Goal: Answer question/provide support

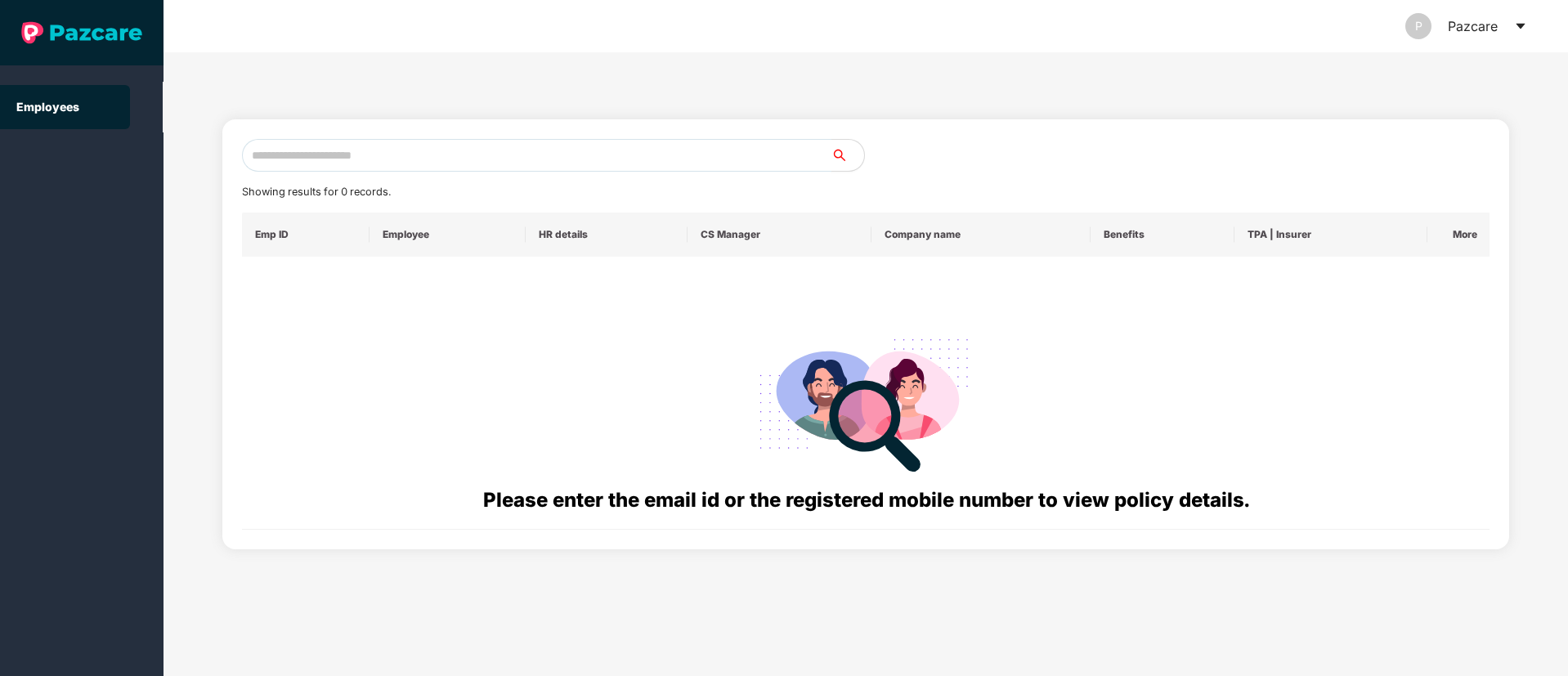
click at [335, 152] on input "text" at bounding box center [536, 155] width 589 height 32
paste input "**********"
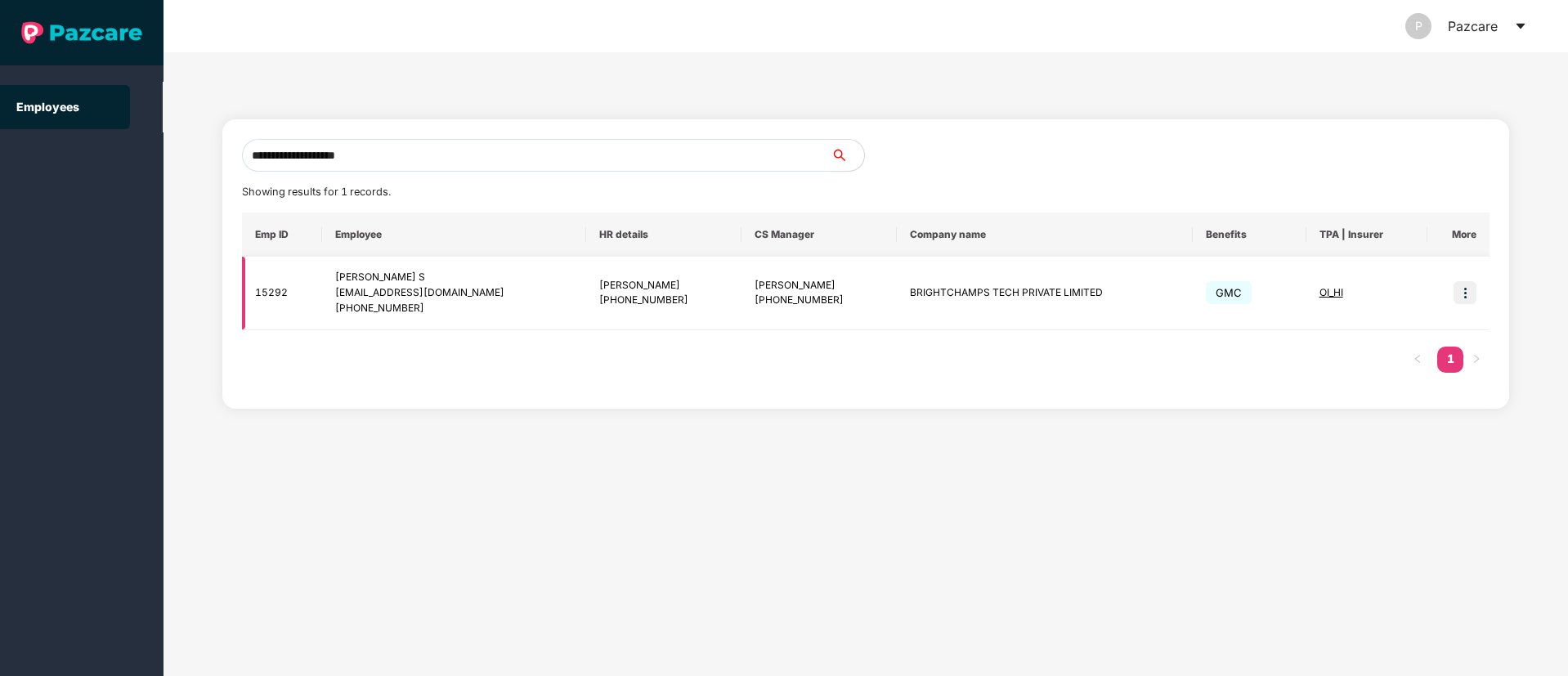
type input "**********"
click at [1463, 291] on img at bounding box center [1464, 292] width 23 height 23
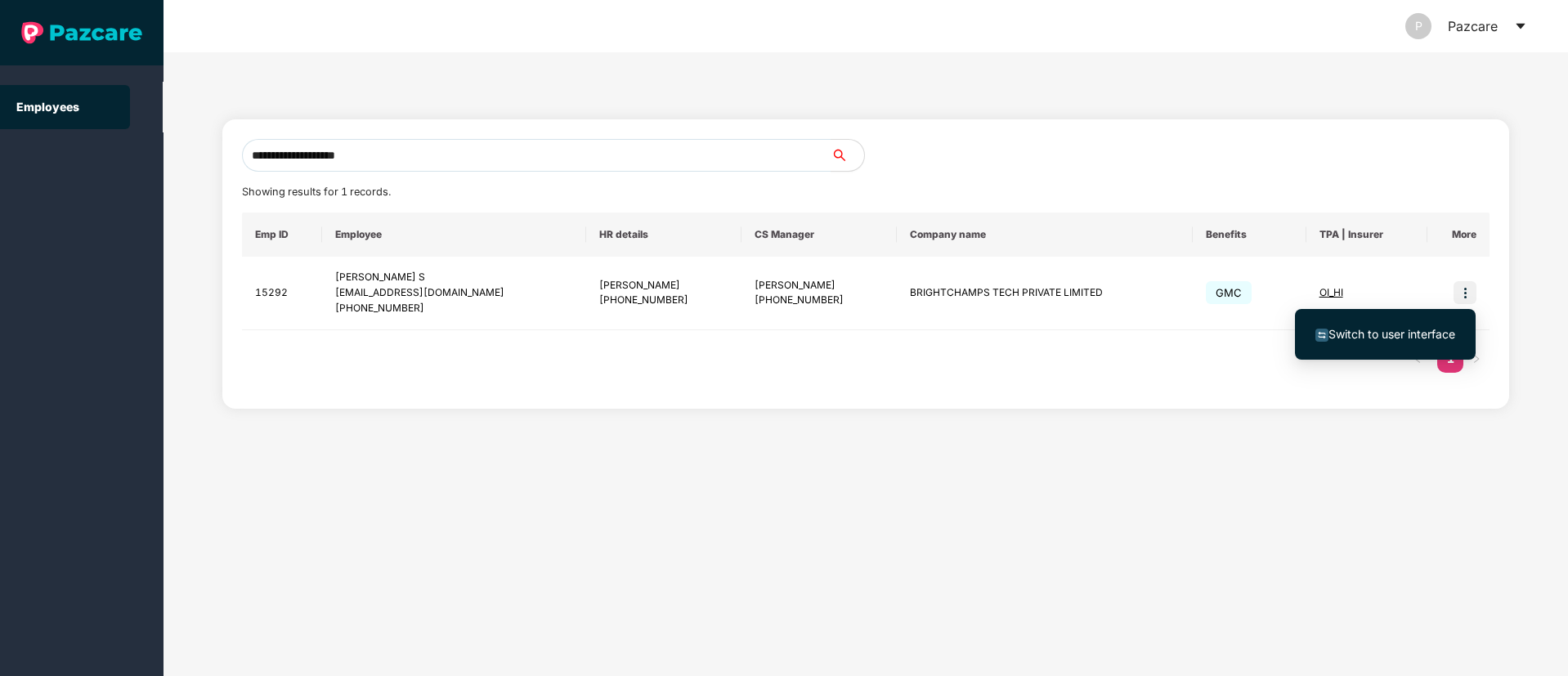
click at [1396, 338] on span "Switch to user interface" at bounding box center [1391, 334] width 127 height 14
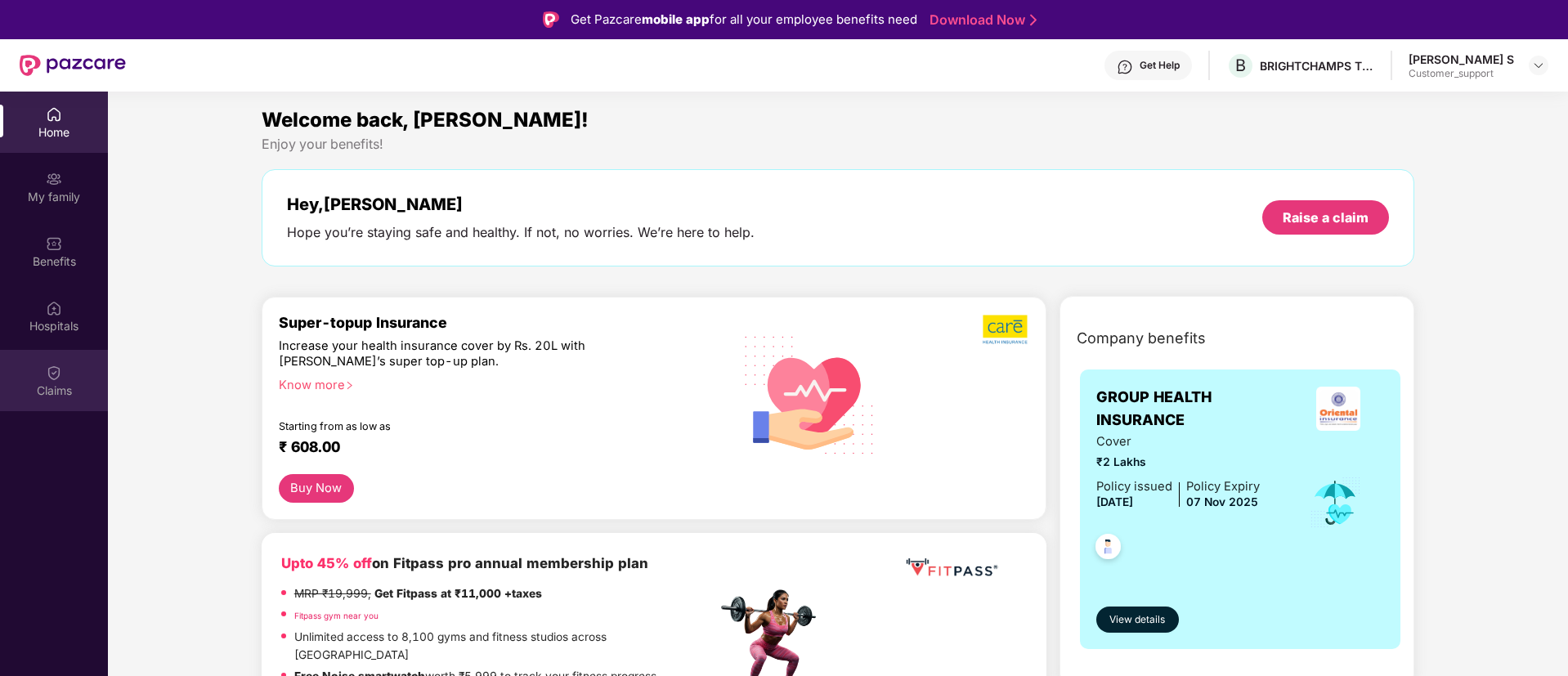
click at [53, 381] on div "Claims" at bounding box center [54, 381] width 108 height 61
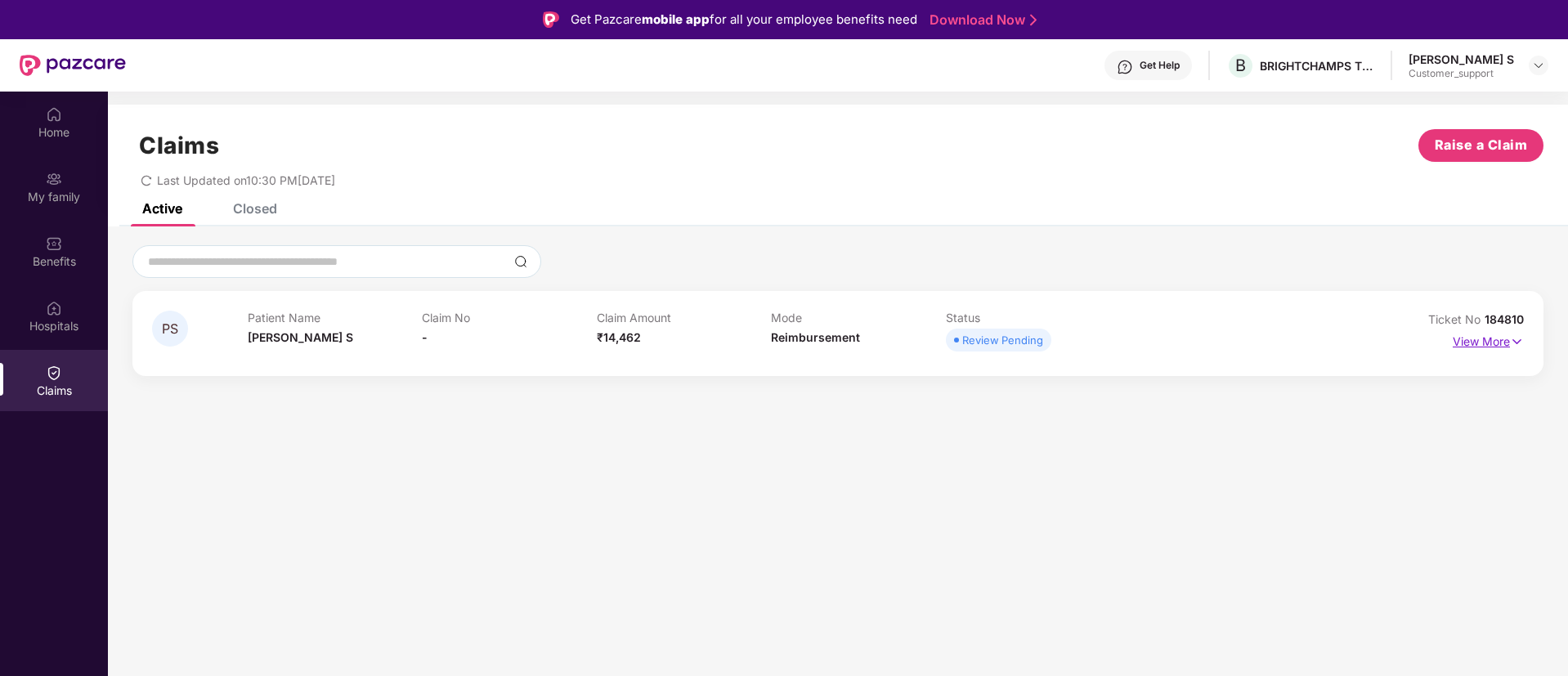
click at [1523, 341] on img at bounding box center [1516, 341] width 14 height 18
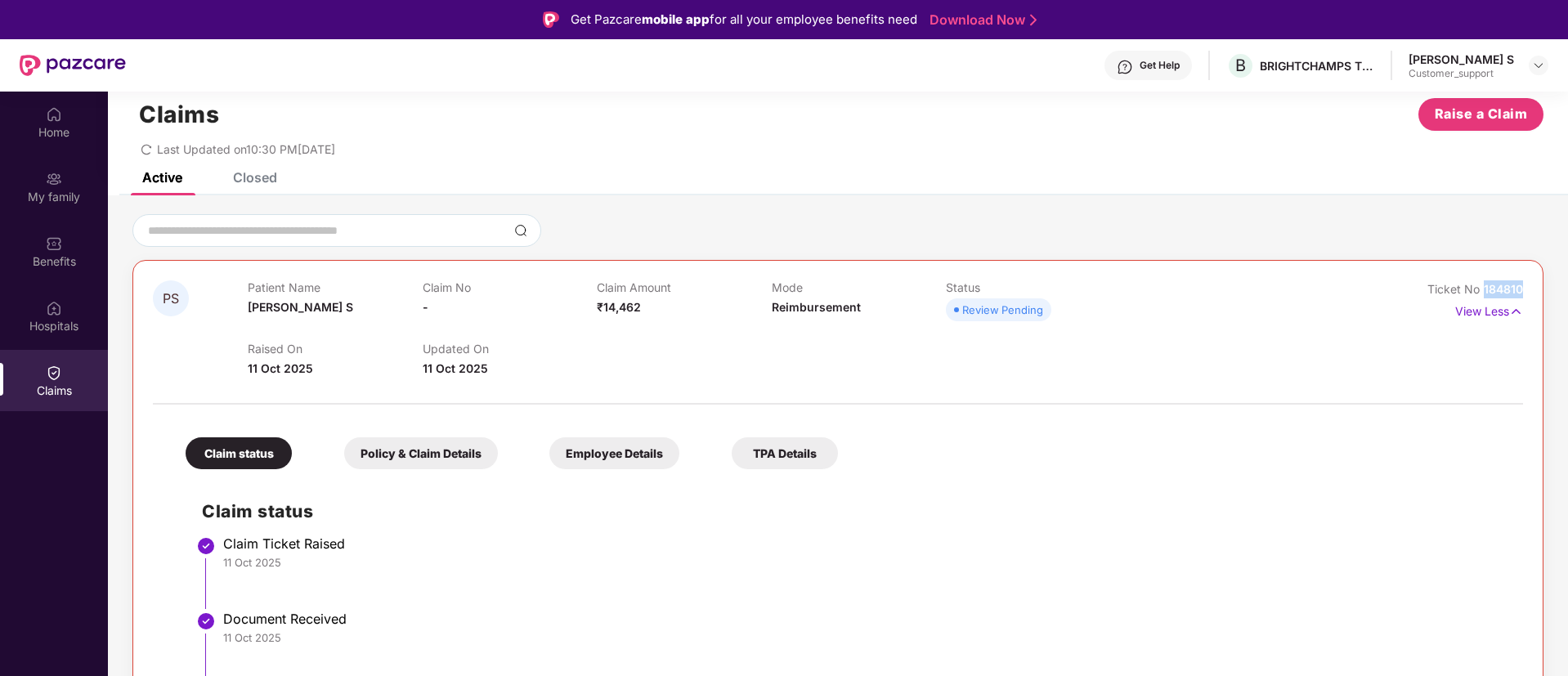
drag, startPoint x: 1519, startPoint y: 288, endPoint x: 1475, endPoint y: 292, distance: 44.2
click at [1475, 292] on div "Ticket No 184810" at bounding box center [1474, 289] width 95 height 18
copy span "184810"
click at [36, 126] on div "Home" at bounding box center [54, 132] width 108 height 16
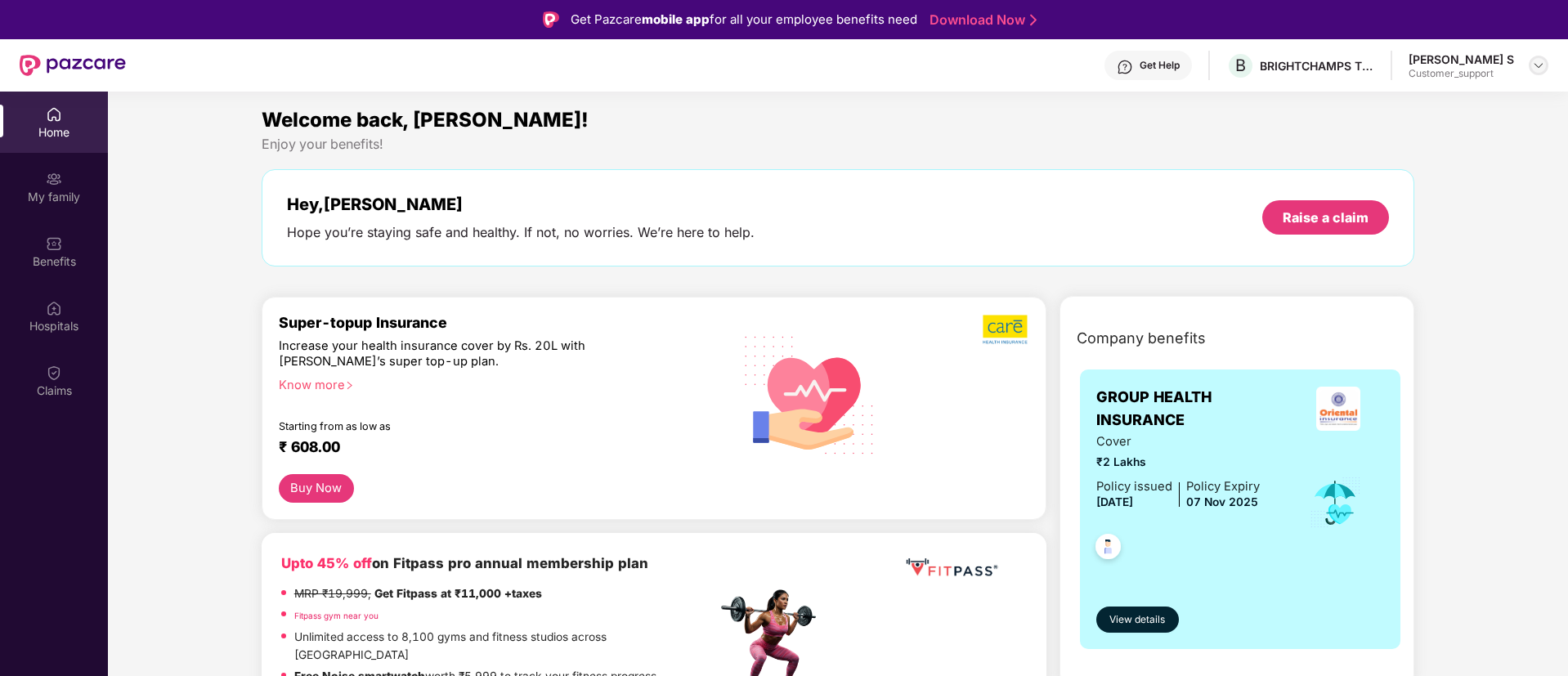
click at [1535, 63] on img at bounding box center [1537, 65] width 13 height 13
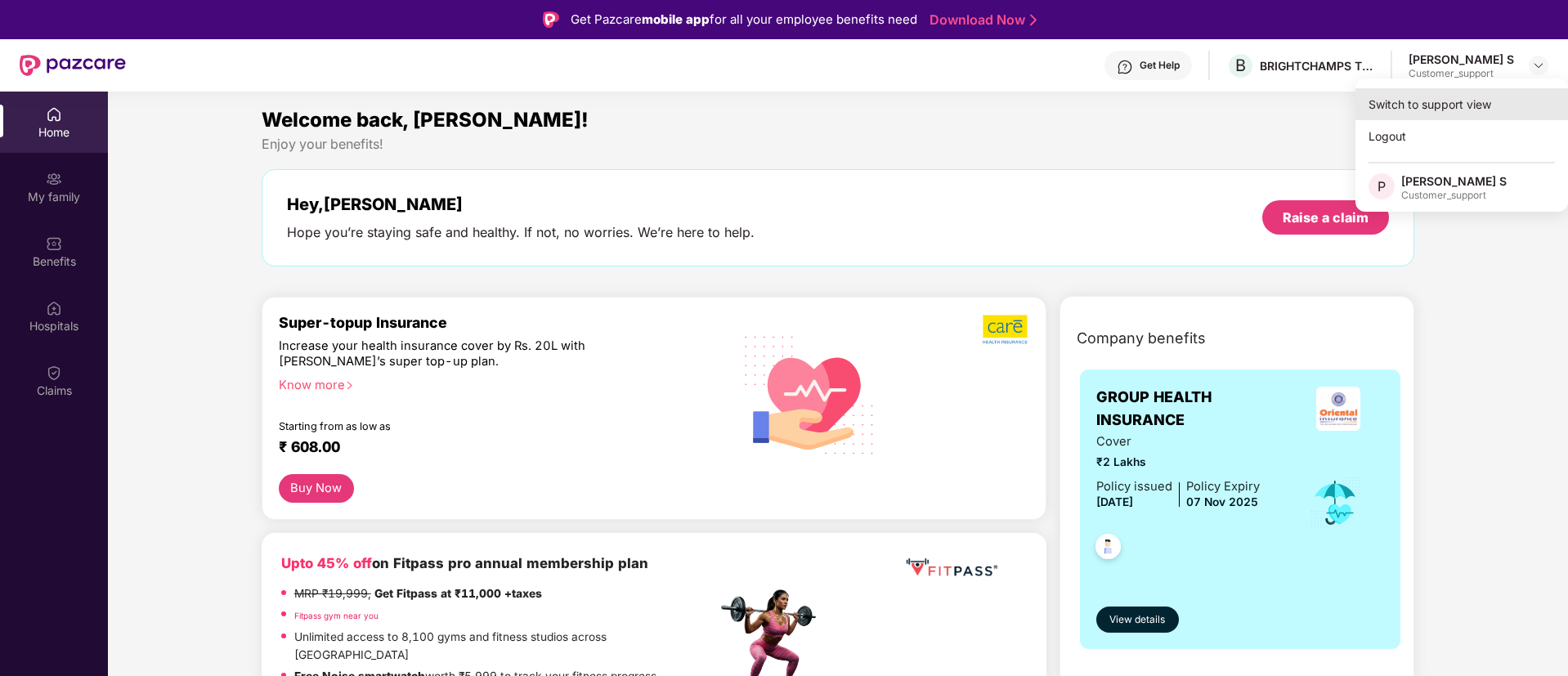
click at [1416, 105] on div "Switch to support view" at bounding box center [1462, 104] width 213 height 32
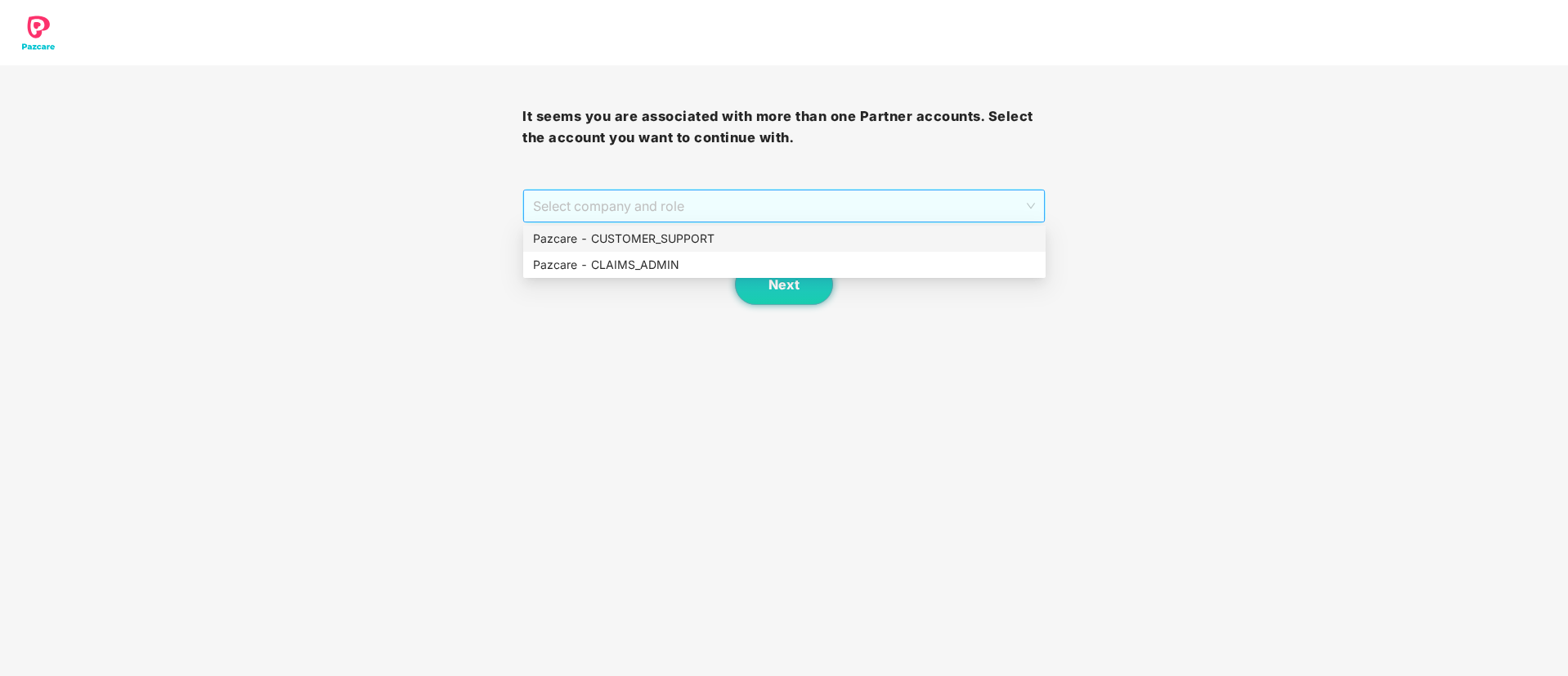
click at [781, 203] on span "Select company and role" at bounding box center [783, 206] width 501 height 31
click at [707, 238] on div "Pazcare - CUSTOMER_SUPPORT" at bounding box center [784, 238] width 502 height 18
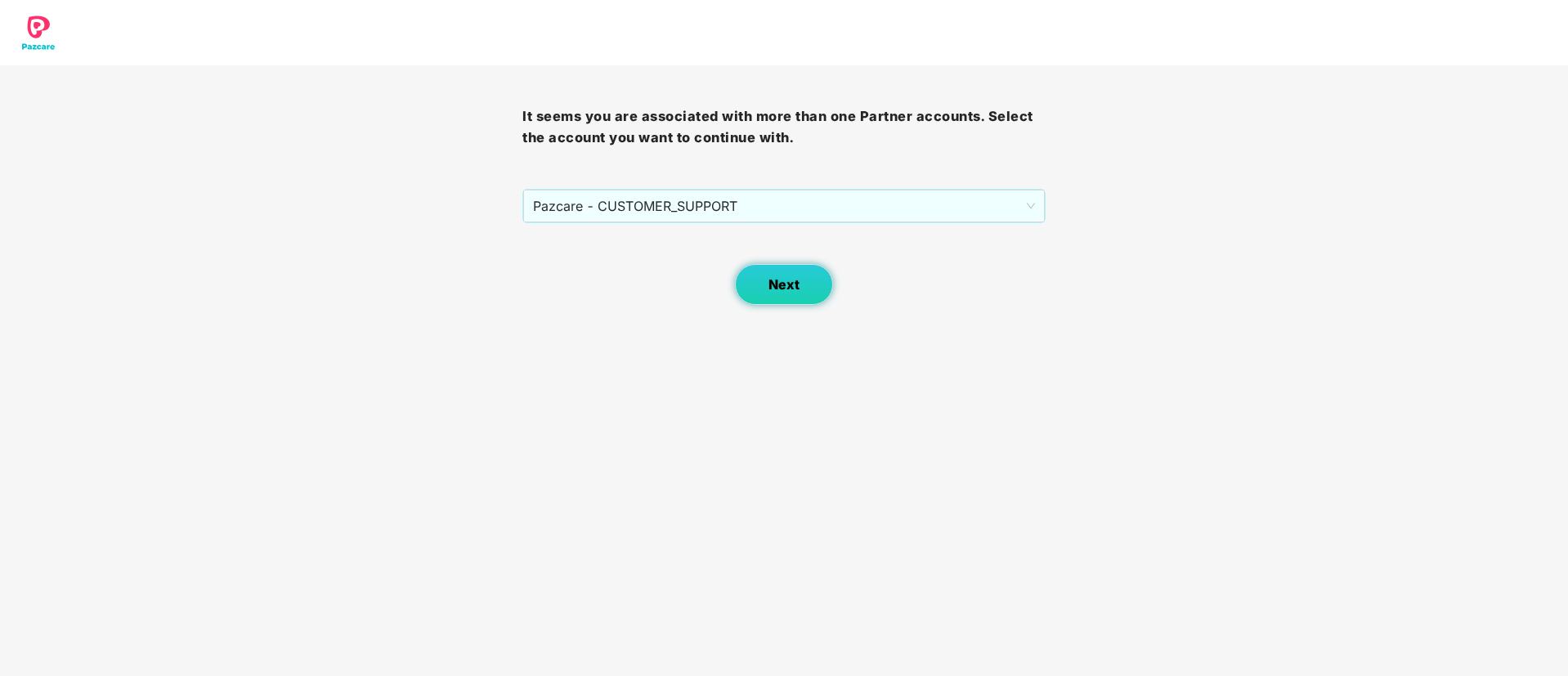
click at [785, 278] on span "Next" at bounding box center [784, 284] width 31 height 15
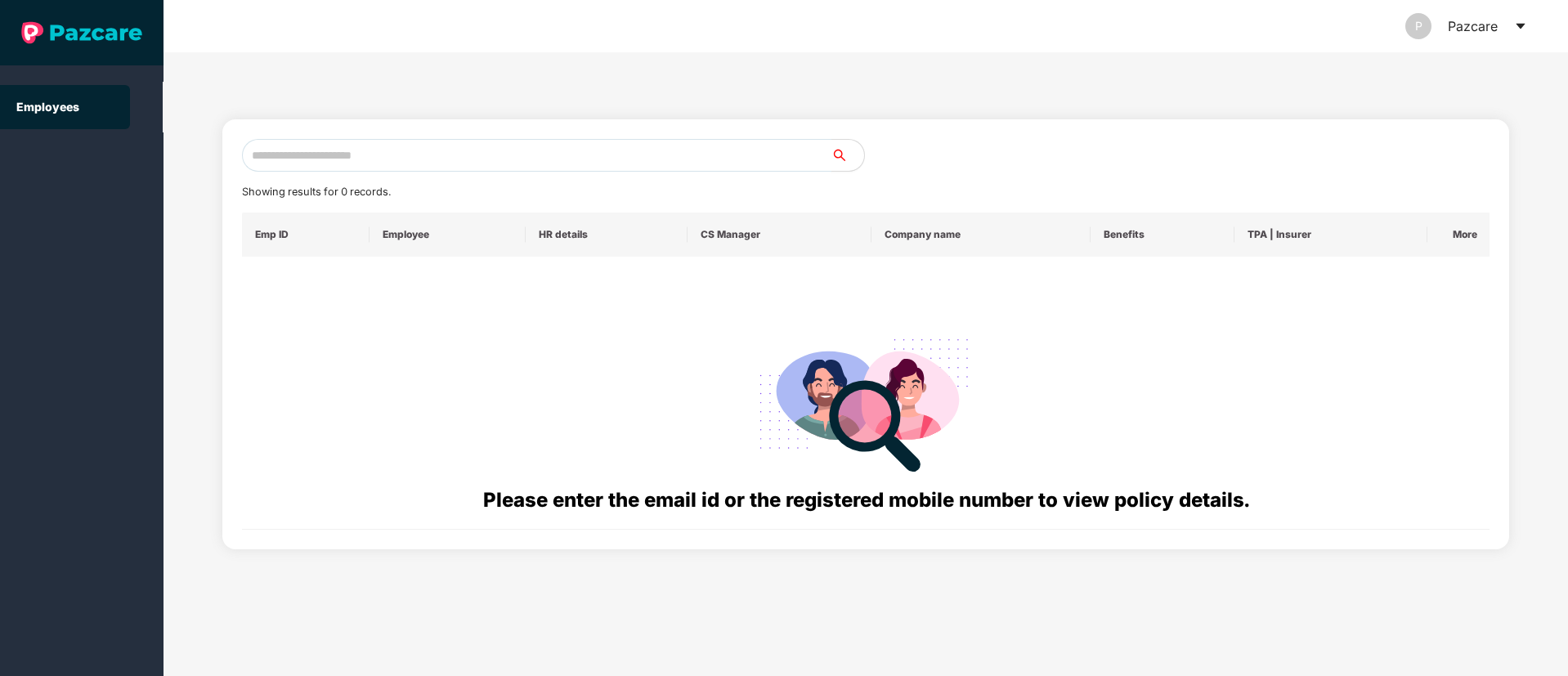
click at [267, 152] on input "text" at bounding box center [536, 155] width 589 height 32
paste input "**********"
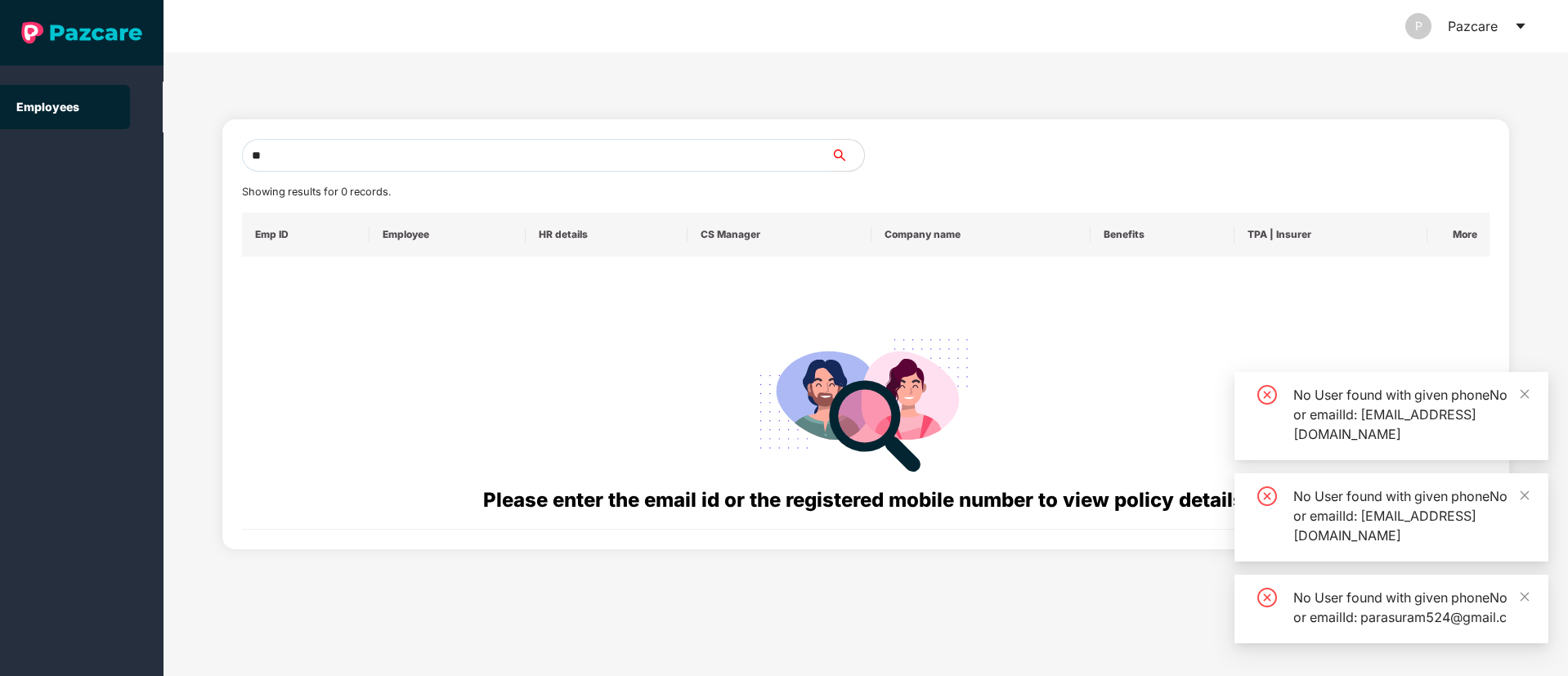
type input "*"
